Goal: Task Accomplishment & Management: Manage account settings

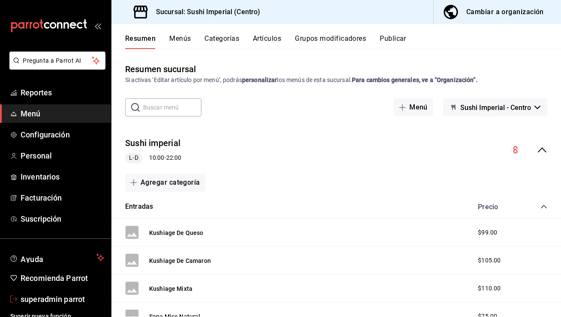
click at [55, 301] on span "superadmin parrot" at bounding box center [63, 299] width 84 height 12
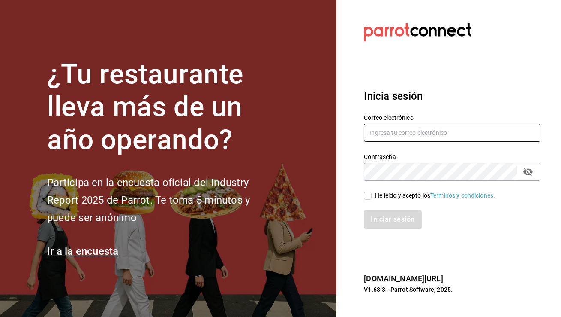
click at [381, 134] on input "text" at bounding box center [452, 133] width 177 height 18
type input "babero@romanorte.com"
click at [373, 197] on span "He leído y acepto los Términos y condiciones." at bounding box center [434, 195] width 124 height 9
click at [372, 197] on input "He leído y acepto los Términos y condiciones." at bounding box center [368, 196] width 8 height 8
checkbox input "true"
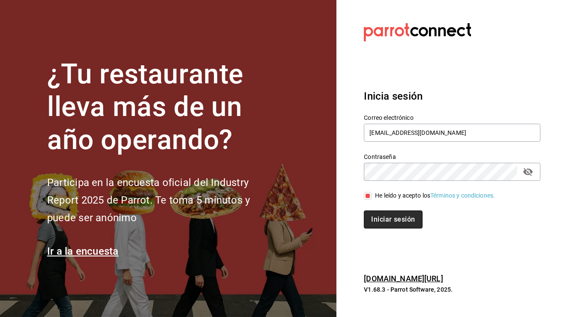
click at [385, 219] on button "Iniciar sesión" at bounding box center [393, 219] width 58 height 18
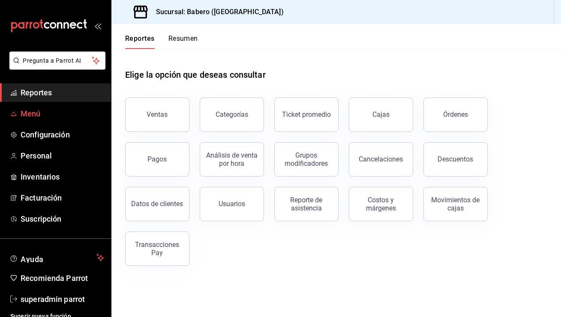
click at [53, 113] on span "Menú" at bounding box center [63, 114] width 84 height 12
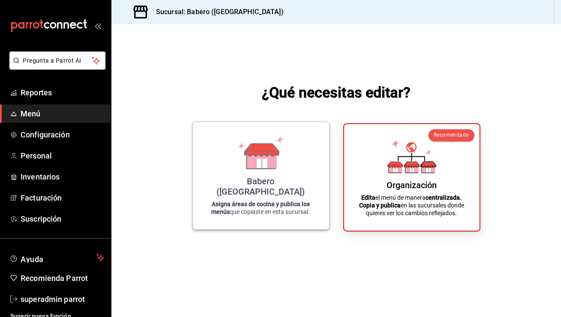
click at [309, 160] on div "Babero (Roma Norte) Asigna áreas de cocina y publica los menús que copiaste en …" at bounding box center [261, 176] width 116 height 94
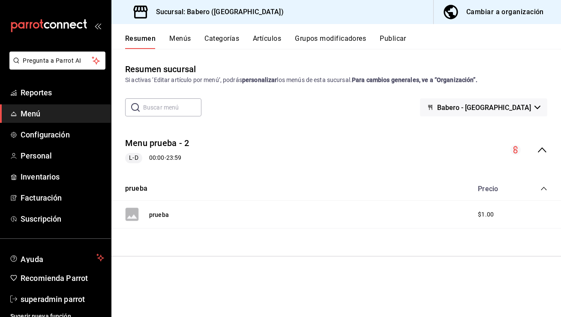
click at [184, 37] on button "Menús" at bounding box center [179, 41] width 21 height 15
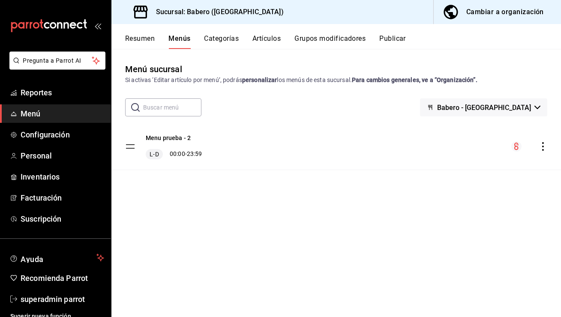
click at [139, 36] on button "Resumen" at bounding box center [140, 41] width 30 height 15
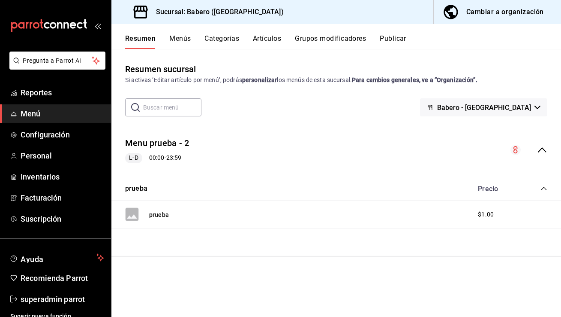
click at [505, 10] on div "Cambiar a organización" at bounding box center [506, 12] width 78 height 12
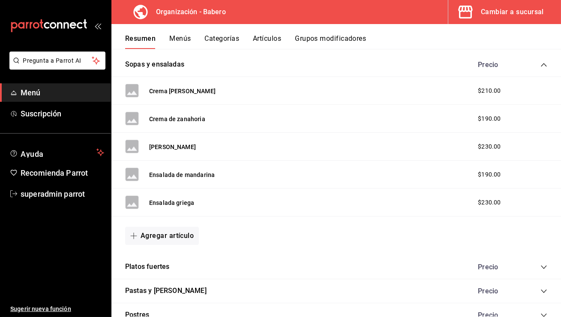
scroll to position [524, 0]
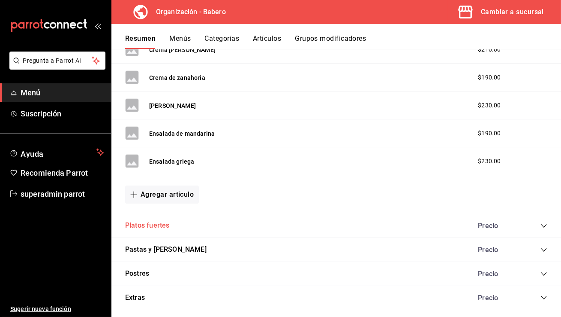
click at [155, 222] on button "Platos fuertes" at bounding box center [147, 225] width 44 height 10
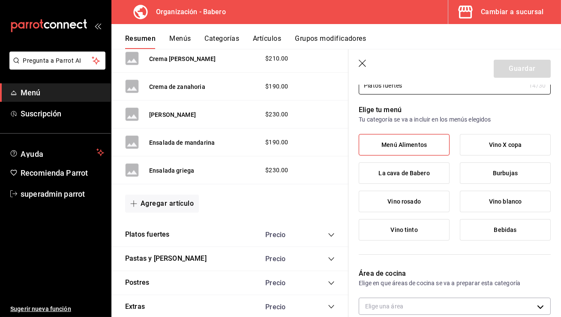
scroll to position [49, 0]
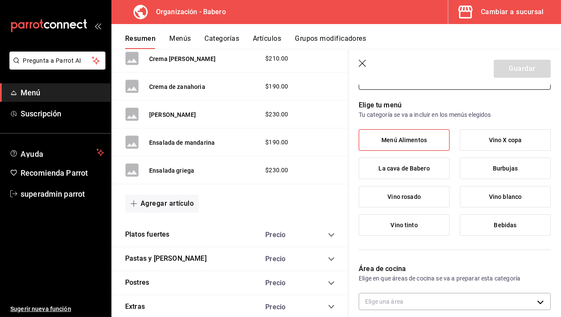
click at [363, 62] on icon "button" at bounding box center [362, 63] width 7 height 7
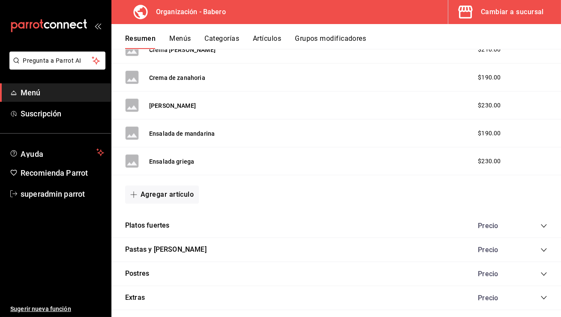
click at [549, 222] on div "Platos fuertes Precio" at bounding box center [337, 226] width 450 height 24
click at [547, 223] on icon "collapse-category-row" at bounding box center [544, 225] width 7 height 7
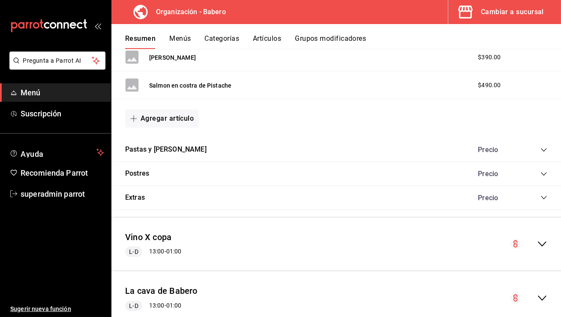
scroll to position [811, 0]
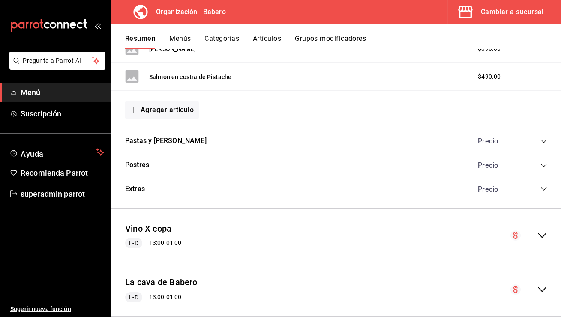
click at [541, 139] on icon "collapse-category-row" at bounding box center [544, 141] width 7 height 7
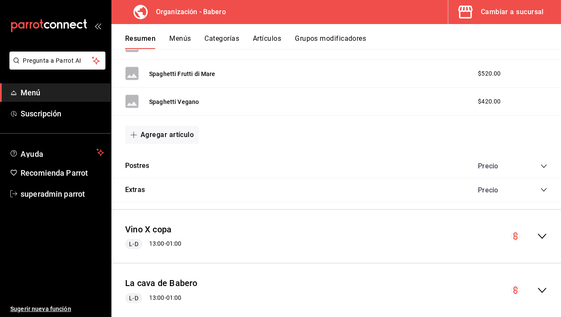
scroll to position [1074, 0]
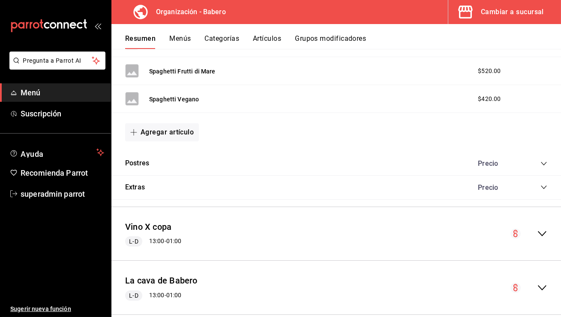
click at [545, 162] on icon "collapse-category-row" at bounding box center [544, 163] width 6 height 3
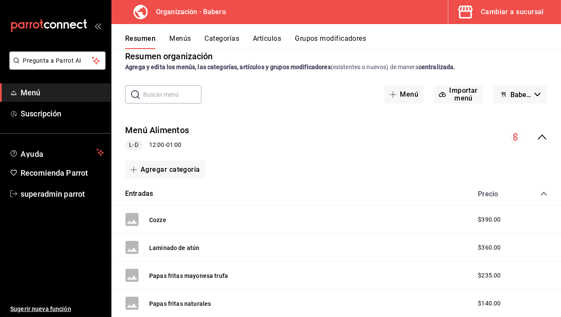
scroll to position [0, 0]
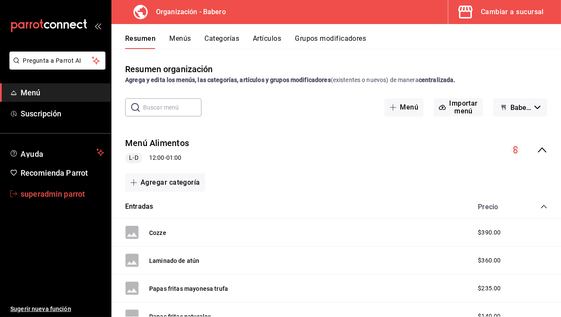
click at [67, 190] on span "superadmin parrot" at bounding box center [63, 194] width 84 height 12
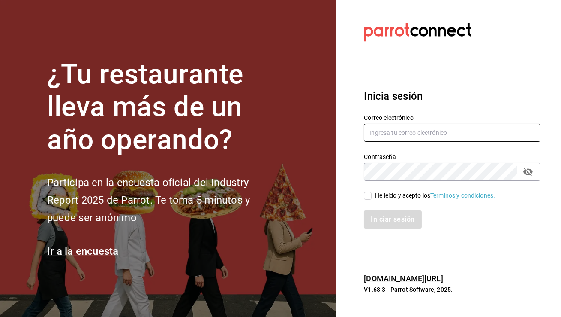
click at [387, 129] on input "text" at bounding box center [452, 133] width 177 height 18
type input "babero@romanorte.com"
click at [367, 195] on input "He leído y acepto los Términos y condiciones." at bounding box center [368, 196] width 8 height 8
checkbox input "true"
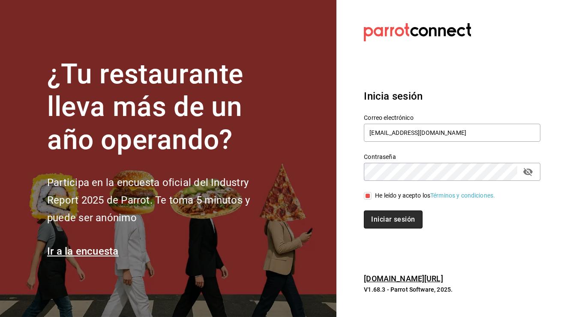
click at [389, 223] on button "Iniciar sesión" at bounding box center [393, 219] width 58 height 18
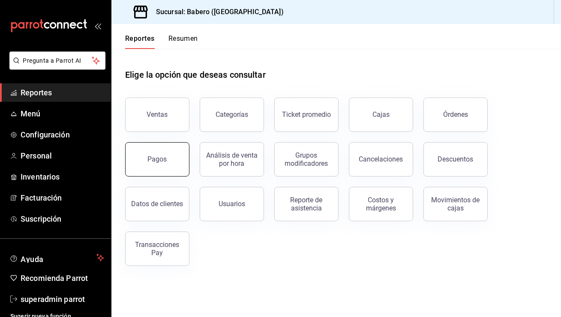
click at [174, 150] on button "Pagos" at bounding box center [157, 159] width 64 height 34
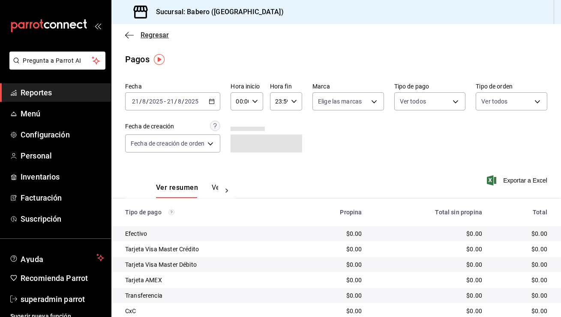
click at [130, 38] on icon "button" at bounding box center [129, 35] width 9 height 8
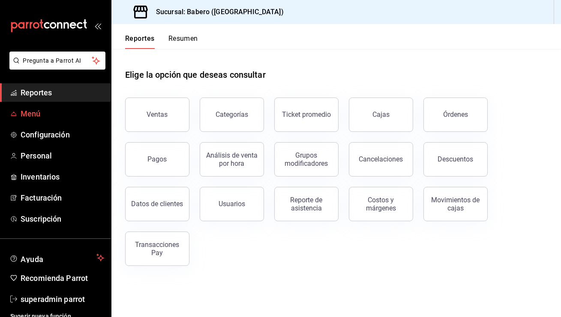
click at [51, 114] on span "Menú" at bounding box center [63, 114] width 84 height 12
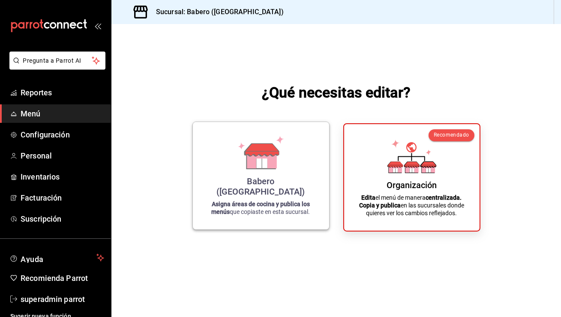
click at [274, 156] on icon at bounding box center [262, 149] width 34 height 12
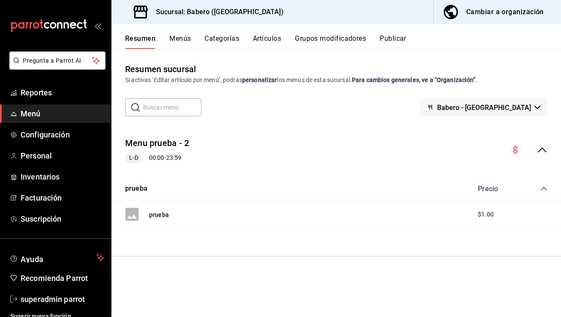
click at [503, 9] on div "Cambiar a organización" at bounding box center [506, 12] width 78 height 12
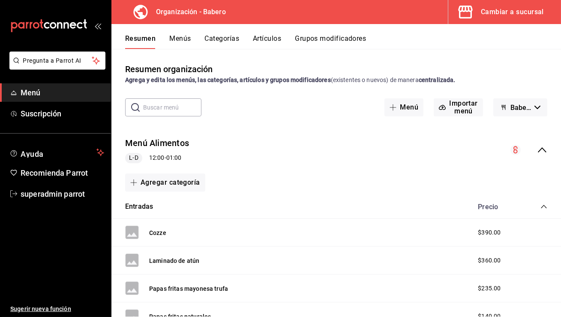
click at [186, 39] on button "Menús" at bounding box center [179, 41] width 21 height 15
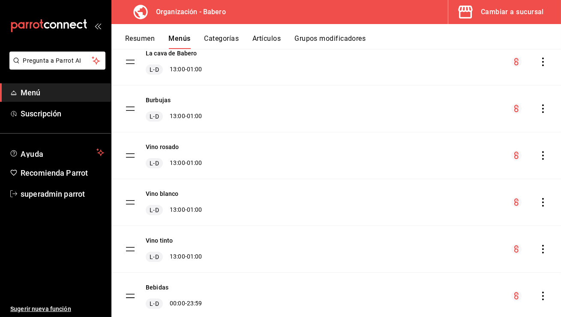
scroll to position [179, 0]
click at [159, 100] on button "Burbujas" at bounding box center [158, 98] width 25 height 9
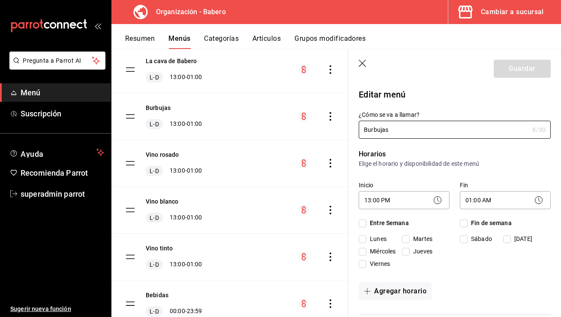
checkbox input "true"
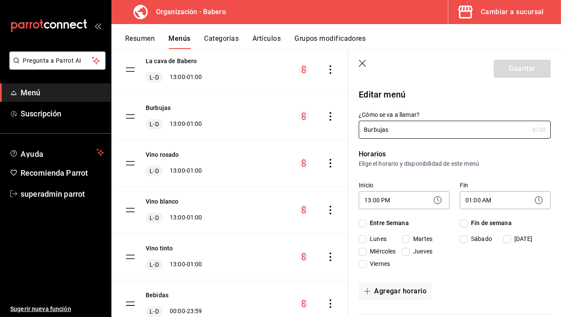
checkbox input "true"
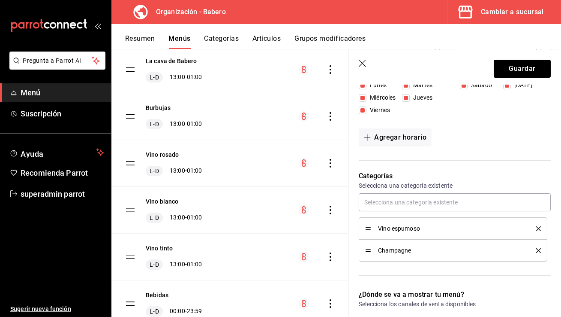
scroll to position [155, 0]
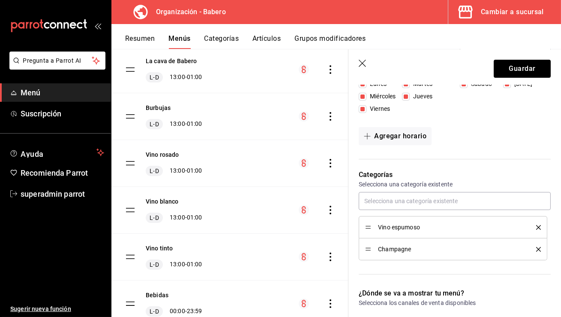
click at [361, 63] on icon "button" at bounding box center [363, 64] width 9 height 9
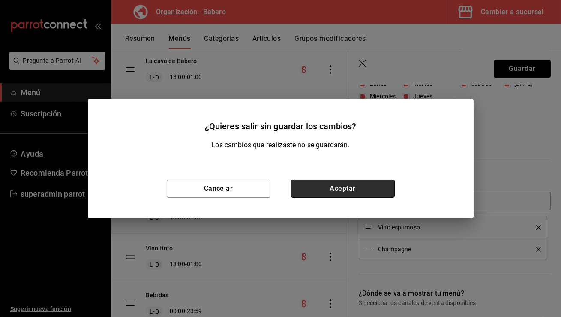
click at [334, 182] on button "Aceptar" at bounding box center [343, 188] width 104 height 18
checkbox input "false"
type input "1755793791974"
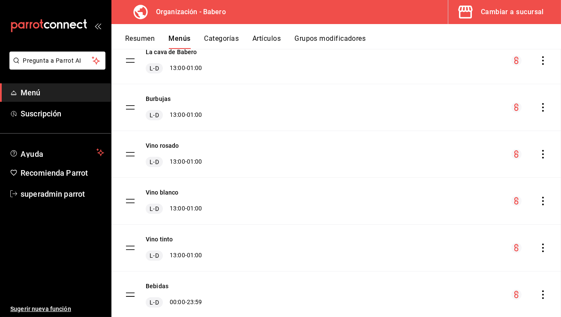
checkbox input "false"
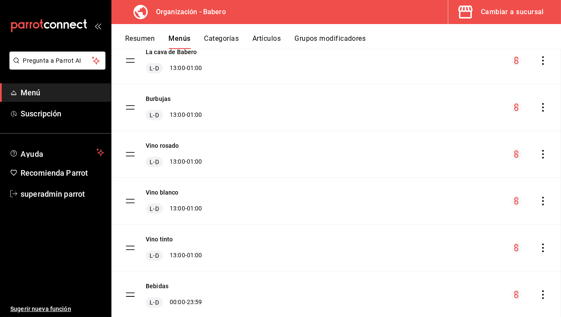
checkbox input "false"
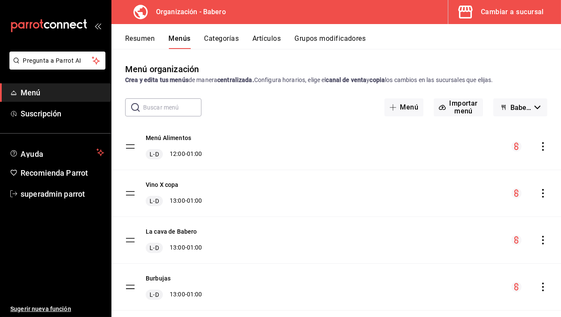
click at [525, 18] on button "Cambiar a sucursal" at bounding box center [502, 12] width 106 height 24
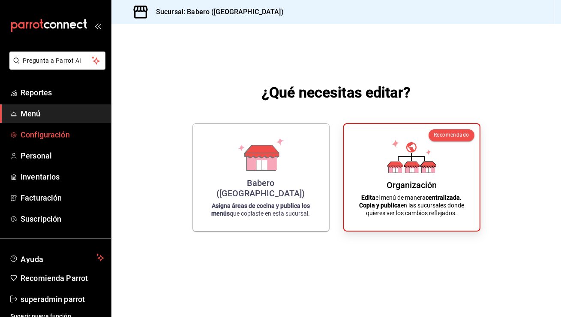
click at [59, 131] on span "Configuración" at bounding box center [63, 135] width 84 height 12
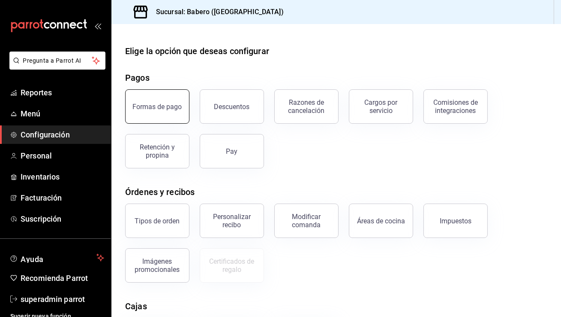
click at [163, 109] on div "Formas de pago" at bounding box center [157, 107] width 49 height 8
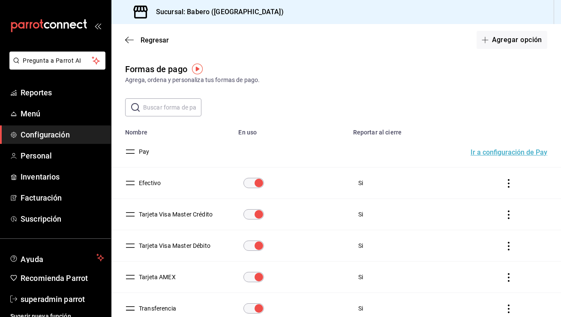
scroll to position [82, 0]
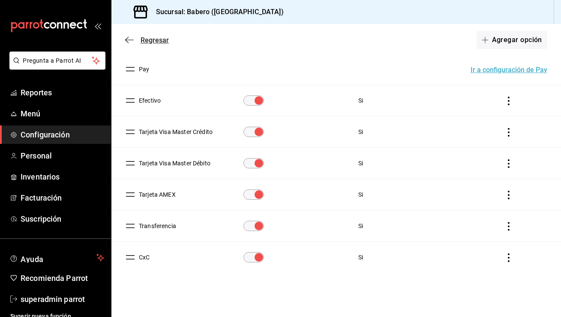
click at [128, 39] on icon "button" at bounding box center [129, 40] width 9 height 8
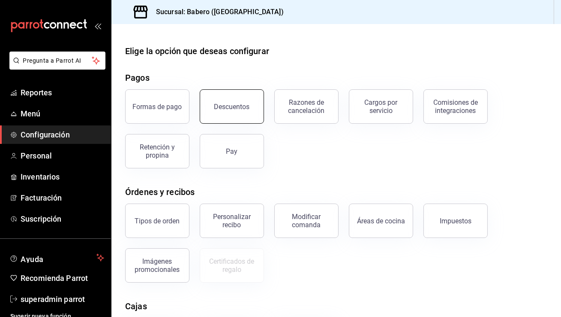
click at [245, 99] on button "Descuentos" at bounding box center [232, 106] width 64 height 34
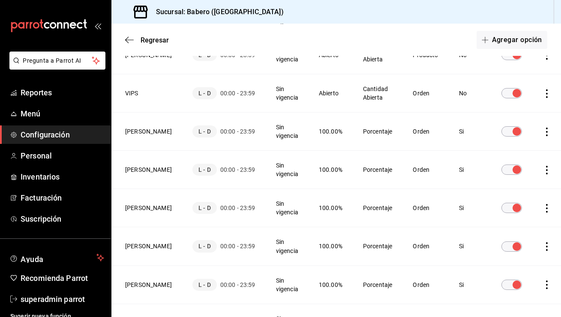
scroll to position [141, 0]
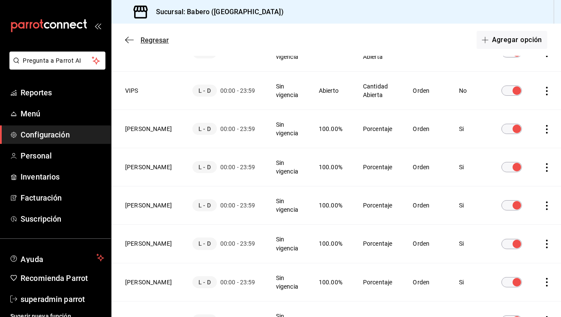
click at [134, 38] on span "Regresar" at bounding box center [147, 40] width 44 height 8
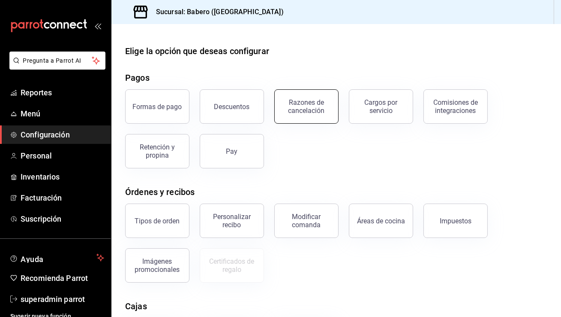
click at [324, 109] on div "Razones de cancelación" at bounding box center [306, 106] width 53 height 16
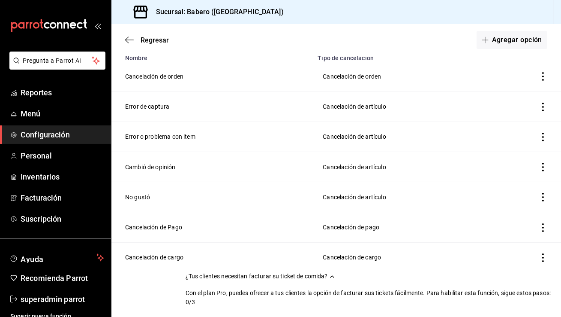
scroll to position [75, 0]
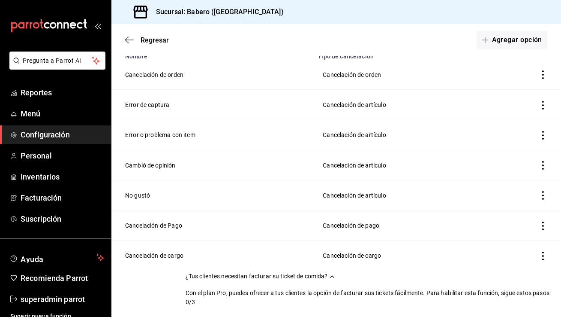
click at [125, 42] on div "Regresar Agregar opción" at bounding box center [337, 40] width 450 height 32
click at [130, 36] on icon "button" at bounding box center [129, 40] width 9 height 8
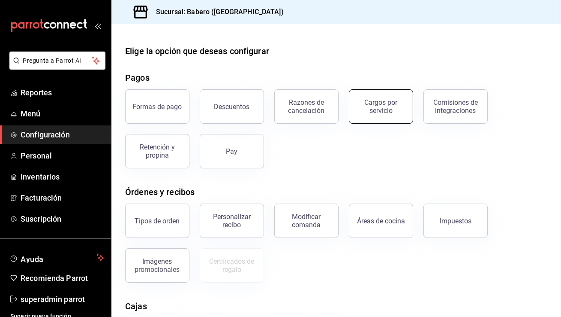
click at [388, 110] on div "Cargos por servicio" at bounding box center [381, 106] width 53 height 16
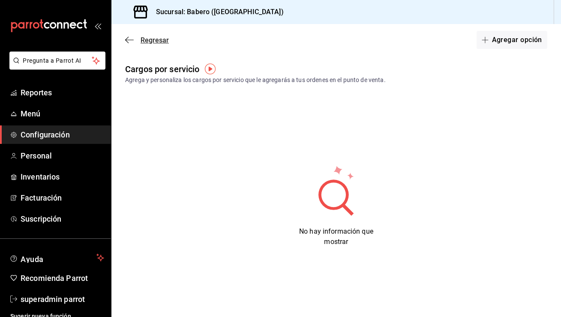
click at [135, 38] on span "Regresar" at bounding box center [147, 40] width 44 height 8
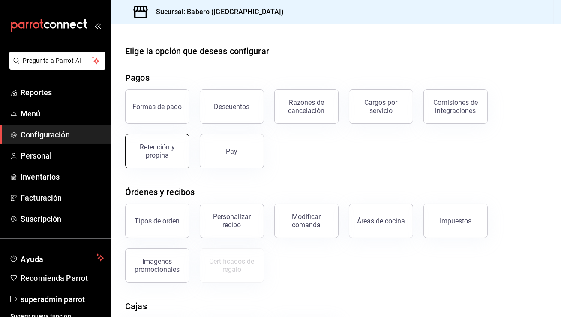
click at [172, 157] on div "Retención y propina" at bounding box center [157, 151] width 53 height 16
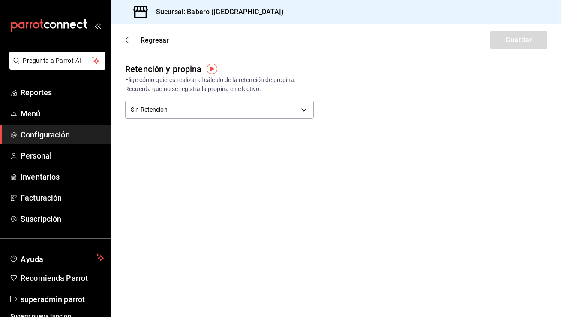
click at [129, 34] on div "Regresar Guardar" at bounding box center [337, 40] width 450 height 32
click at [129, 39] on icon "button" at bounding box center [129, 40] width 9 height 8
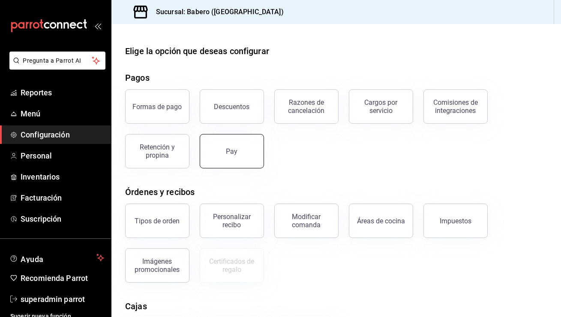
click at [235, 151] on div "Pay" at bounding box center [232, 151] width 12 height 8
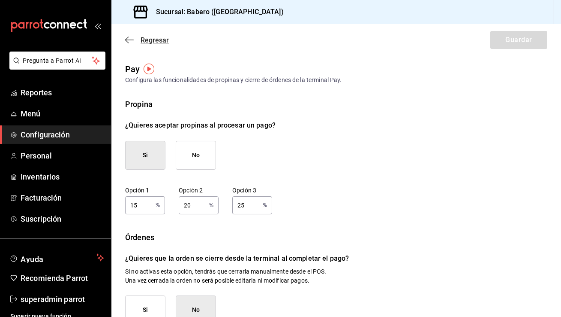
click at [131, 42] on icon "button" at bounding box center [129, 40] width 9 height 8
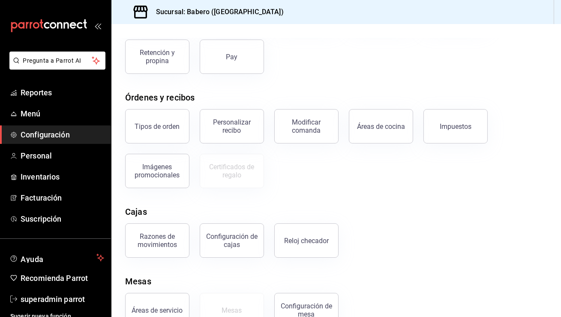
scroll to position [97, 0]
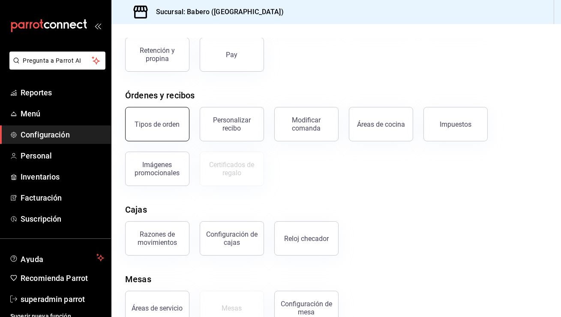
click at [174, 122] on div "Tipos de orden" at bounding box center [157, 124] width 45 height 8
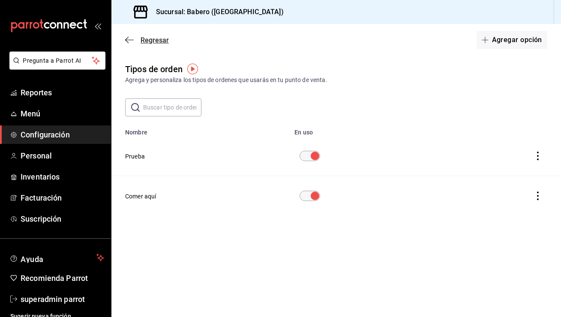
click at [130, 41] on icon "button" at bounding box center [129, 40] width 9 height 8
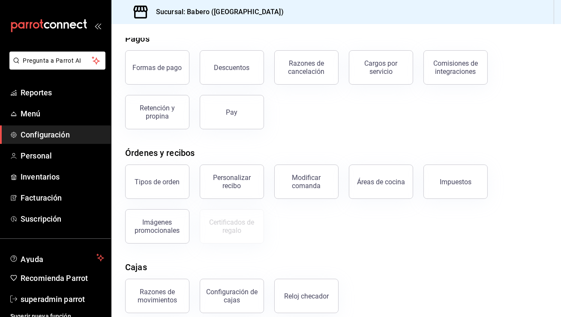
scroll to position [42, 0]
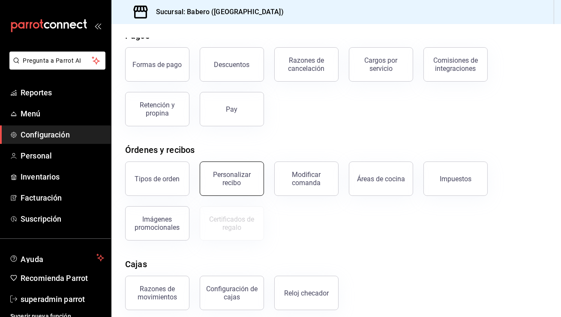
click at [242, 177] on div "Personalizar recibo" at bounding box center [231, 178] width 53 height 16
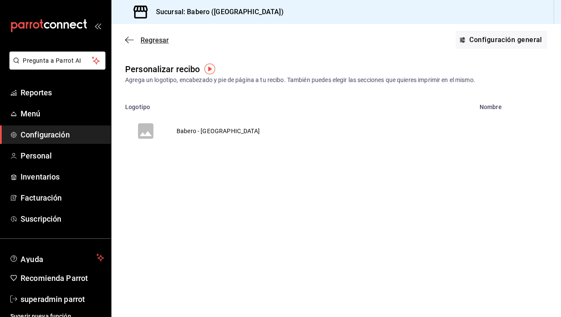
click at [133, 41] on icon "button" at bounding box center [129, 40] width 9 height 8
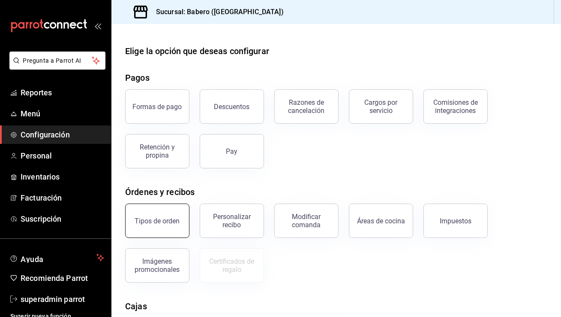
click at [169, 219] on div "Tipos de orden" at bounding box center [157, 221] width 45 height 8
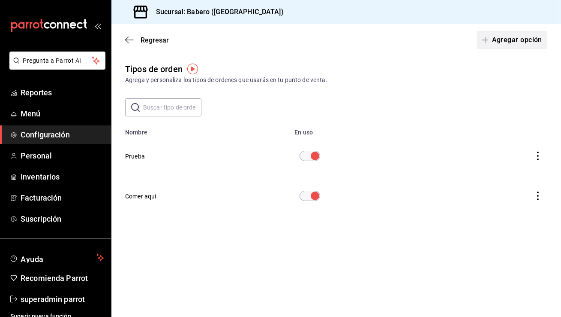
click at [512, 42] on button "Agregar opción" at bounding box center [512, 40] width 71 height 18
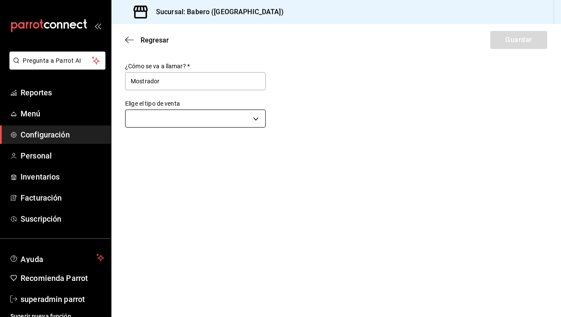
type input "Mostrador"
click at [208, 127] on body "Pregunta a Parrot AI Reportes Menú Configuración Personal Inventarios Facturaci…" at bounding box center [280, 158] width 561 height 317
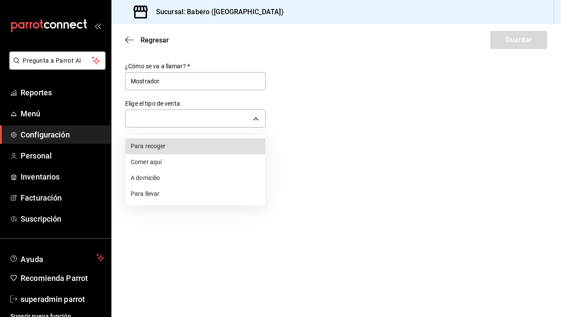
click at [164, 196] on li "Para llevar" at bounding box center [196, 194] width 140 height 16
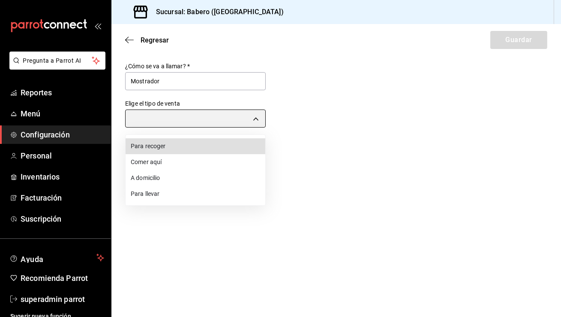
type input "TAKE_OUT"
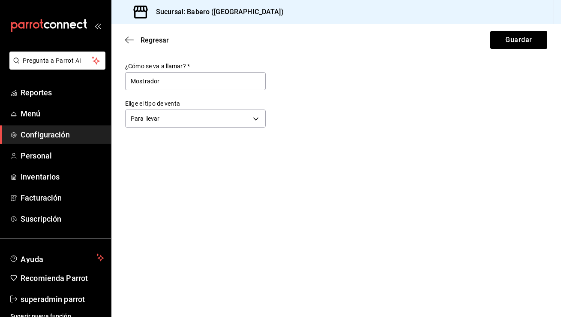
click at [367, 152] on main "Regresar Guardar ¿Cómo se va a llamar?   * Mostrador Elige el tipo de venta Par…" at bounding box center [337, 170] width 450 height 293
click at [521, 36] on button "Guardar" at bounding box center [519, 40] width 57 height 18
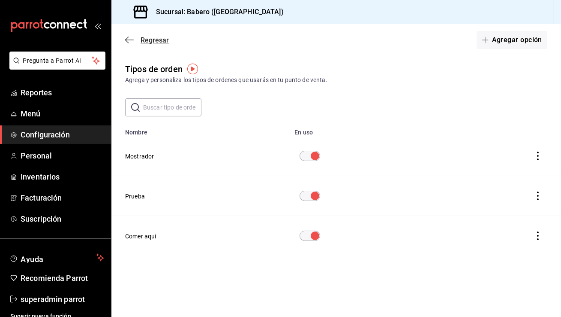
click at [131, 40] on icon "button" at bounding box center [129, 40] width 9 height 8
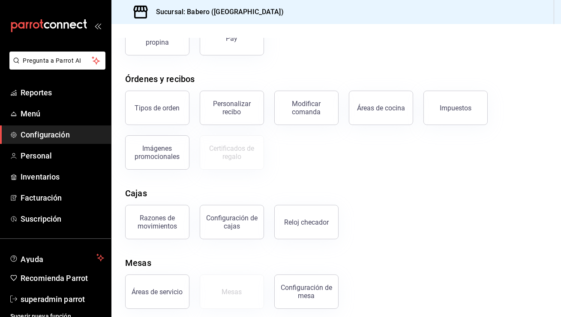
scroll to position [118, 0]
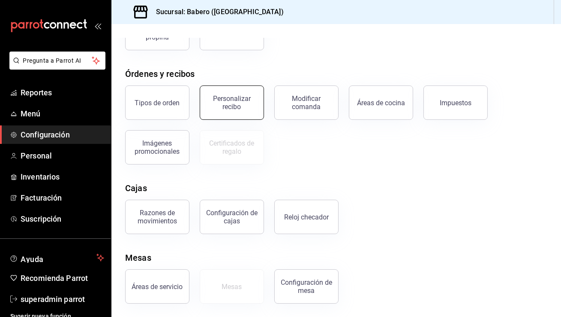
click at [245, 116] on button "Personalizar recibo" at bounding box center [232, 102] width 64 height 34
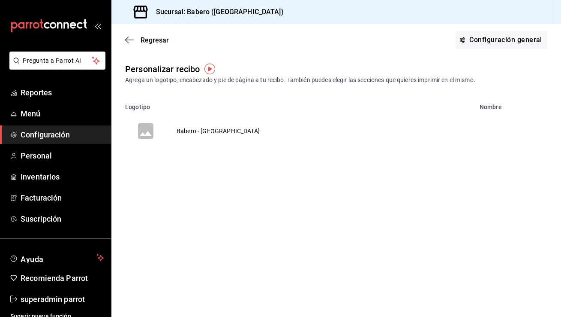
click at [216, 131] on td "Babero - [GEOGRAPHIC_DATA]" at bounding box center [218, 130] width 104 height 41
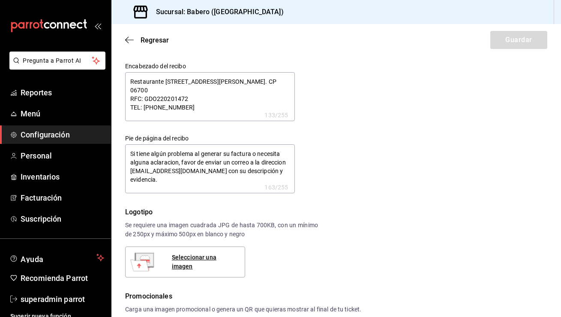
type textarea "x"
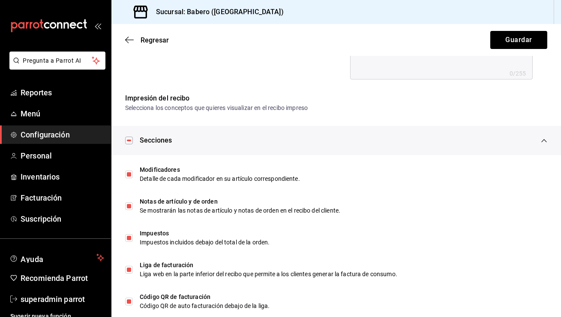
scroll to position [416, 0]
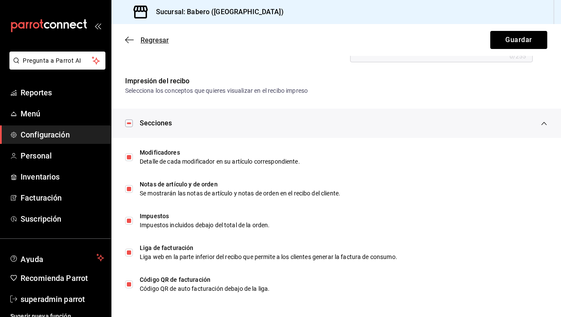
click at [130, 36] on icon "button" at bounding box center [129, 40] width 9 height 8
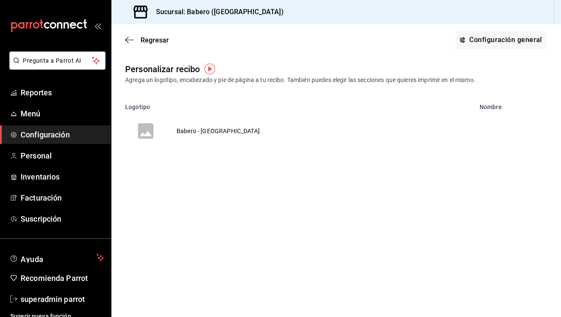
click at [133, 34] on div "Regresar Configuración general" at bounding box center [337, 40] width 450 height 32
click at [131, 39] on icon "button" at bounding box center [129, 40] width 9 height 8
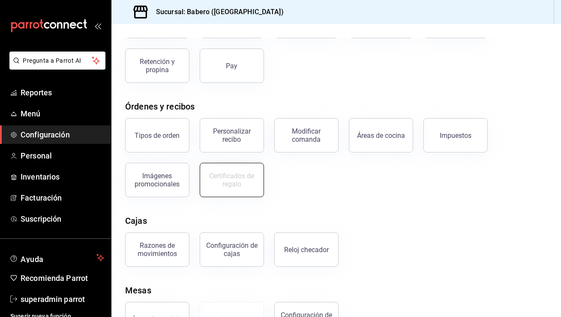
scroll to position [118, 0]
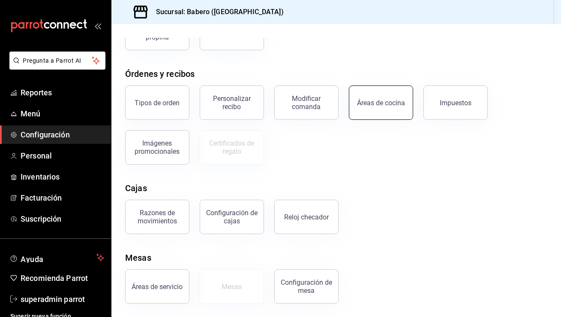
click at [388, 114] on button "Áreas de cocina" at bounding box center [381, 102] width 64 height 34
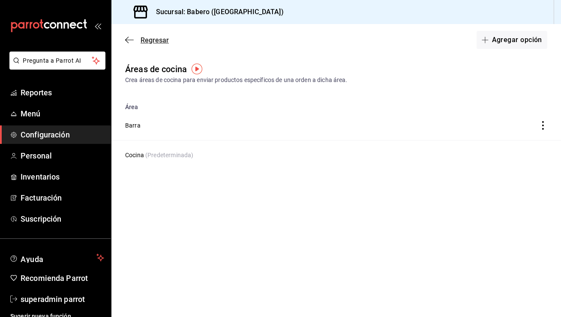
click at [132, 43] on icon "button" at bounding box center [129, 40] width 9 height 8
